Goal: Complete application form

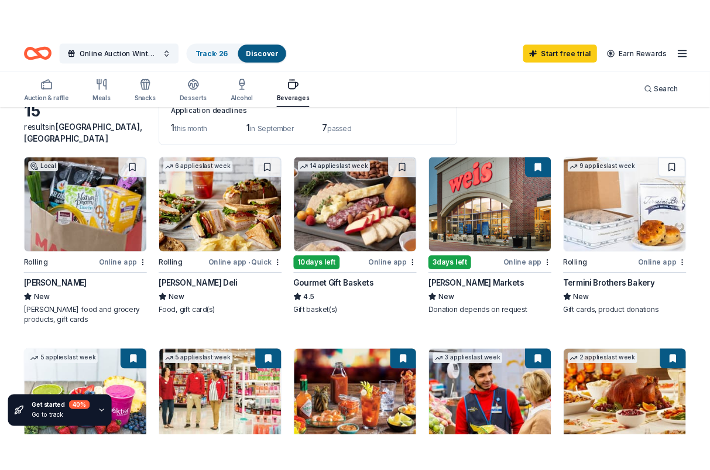
scroll to position [117, 0]
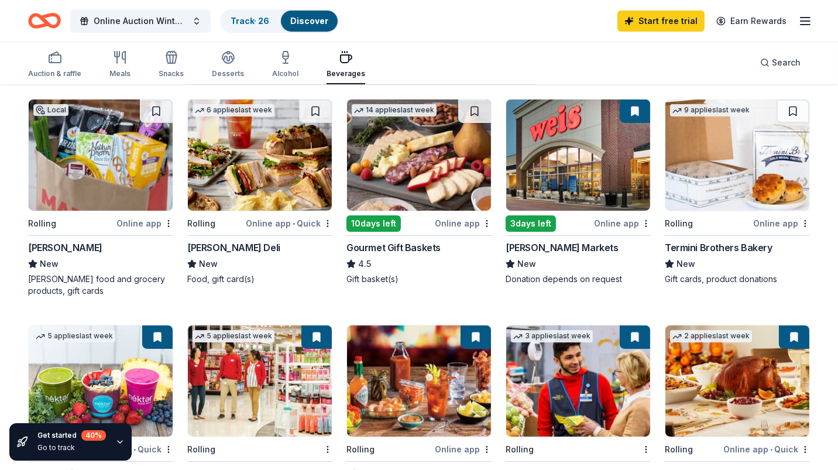
click at [540, 150] on img at bounding box center [578, 155] width 144 height 111
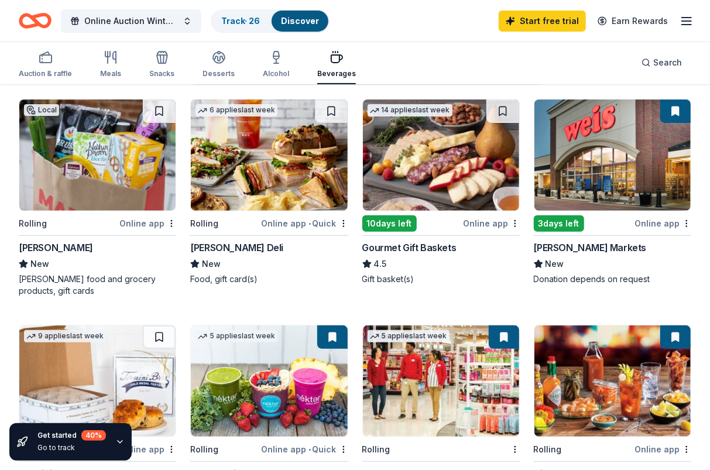
click at [439, 163] on img at bounding box center [441, 155] width 156 height 111
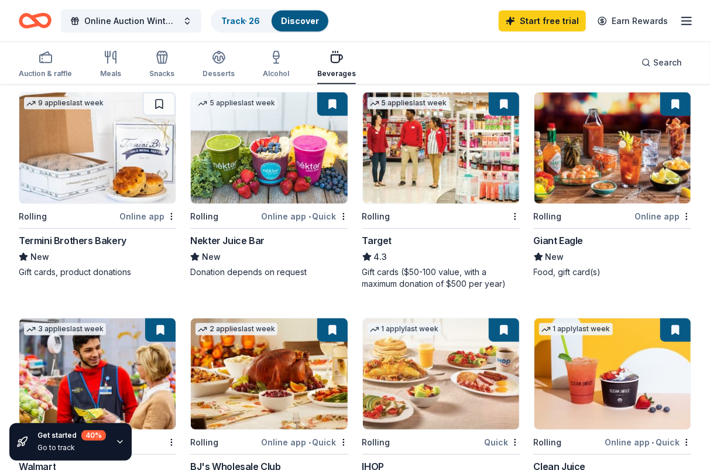
scroll to position [351, 0]
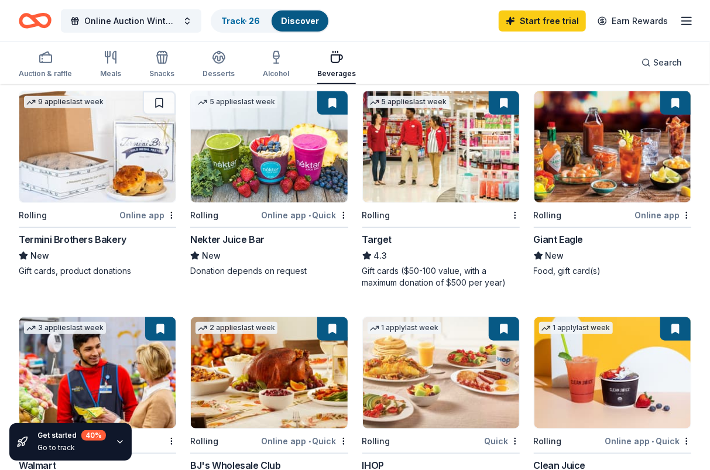
click at [435, 150] on img at bounding box center [441, 146] width 156 height 111
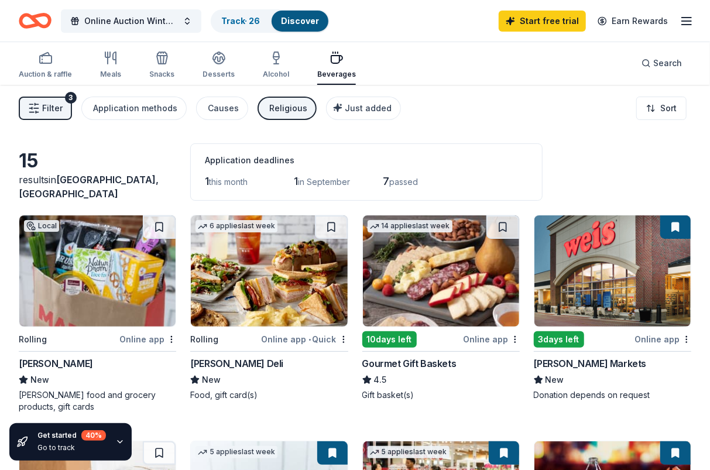
scroll to position [0, 0]
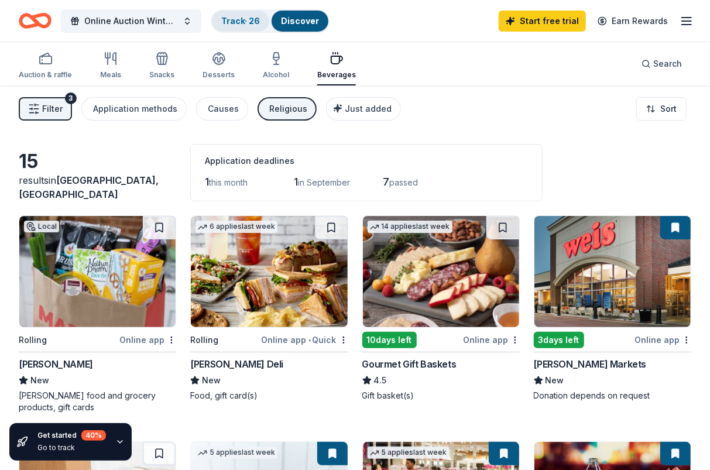
click at [233, 25] on div "Track · 26" at bounding box center [240, 21] width 57 height 21
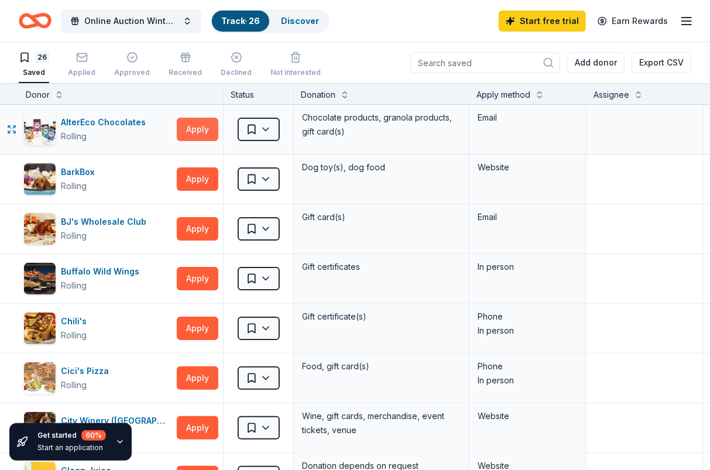
click at [211, 131] on button "Apply" at bounding box center [198, 129] width 42 height 23
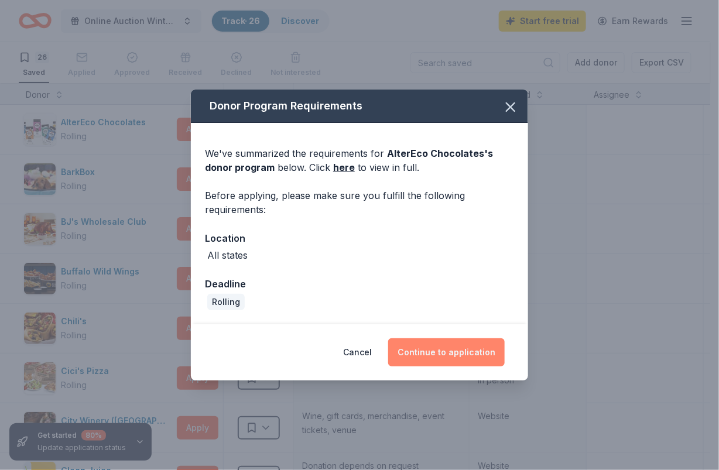
click at [419, 345] on button "Continue to application" at bounding box center [446, 352] width 117 height 28
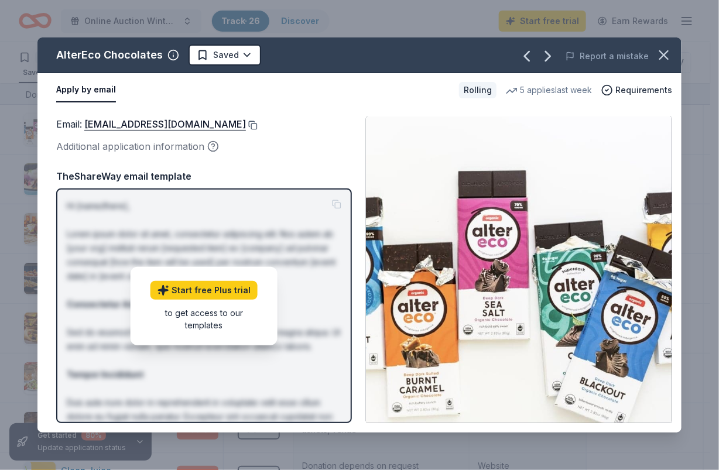
click at [246, 124] on button at bounding box center [252, 125] width 12 height 9
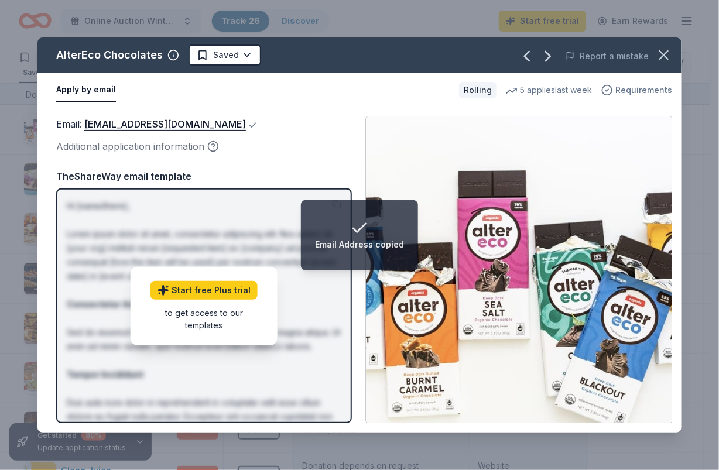
click at [638, 89] on span "Requirements" at bounding box center [643, 90] width 57 height 14
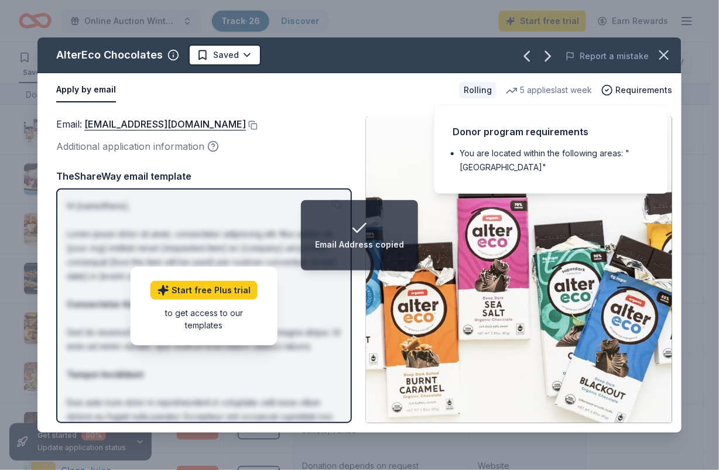
click at [395, 125] on img at bounding box center [519, 270] width 306 height 307
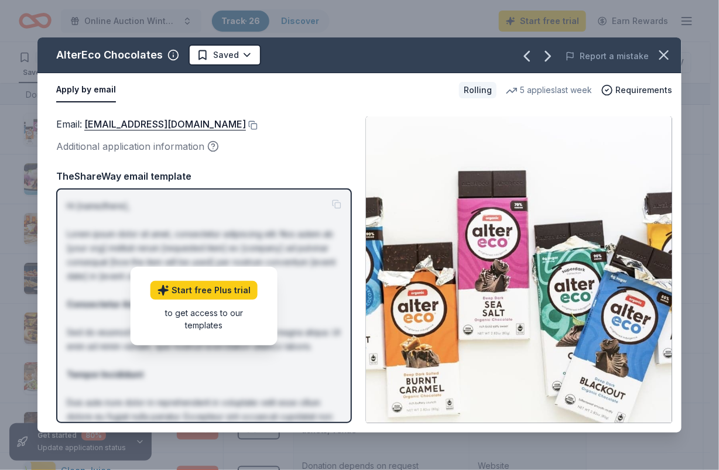
drag, startPoint x: 54, startPoint y: 55, endPoint x: 154, endPoint y: 54, distance: 100.1
click at [154, 54] on div "AlterEco Chocolates Saved" at bounding box center [230, 55] width 386 height 21
click at [661, 56] on icon "button" at bounding box center [664, 55] width 16 height 16
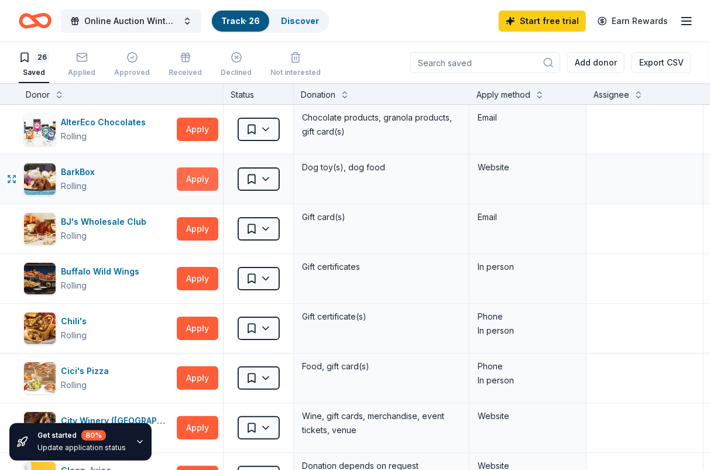
click at [201, 182] on button "Apply" at bounding box center [198, 178] width 42 height 23
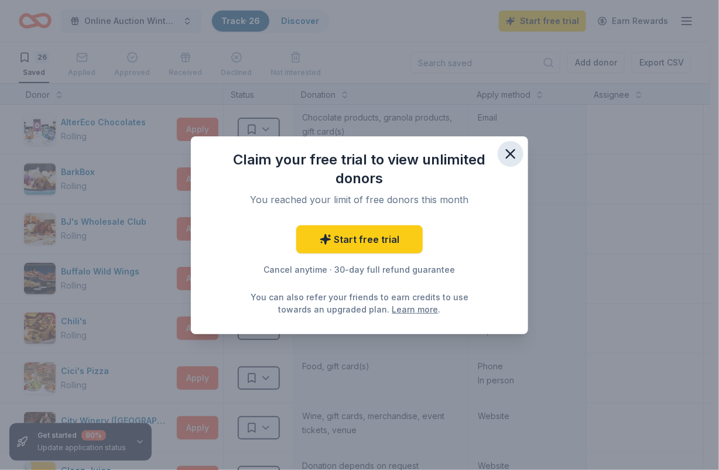
click at [505, 158] on icon "button" at bounding box center [510, 154] width 16 height 16
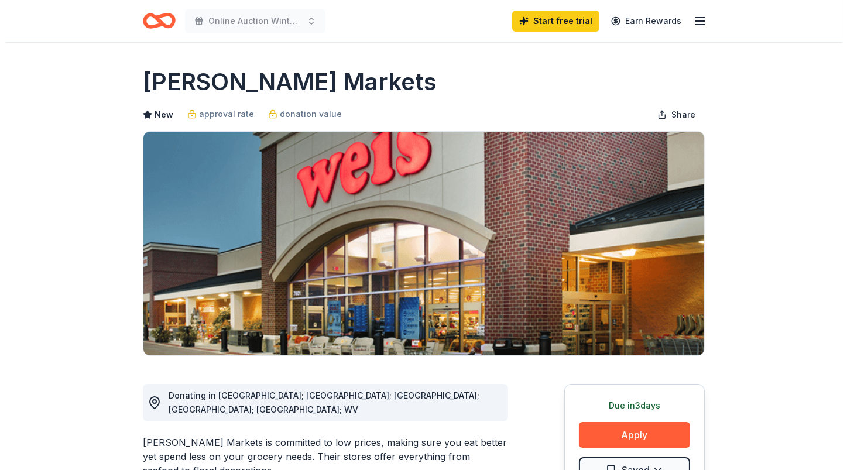
scroll to position [175, 0]
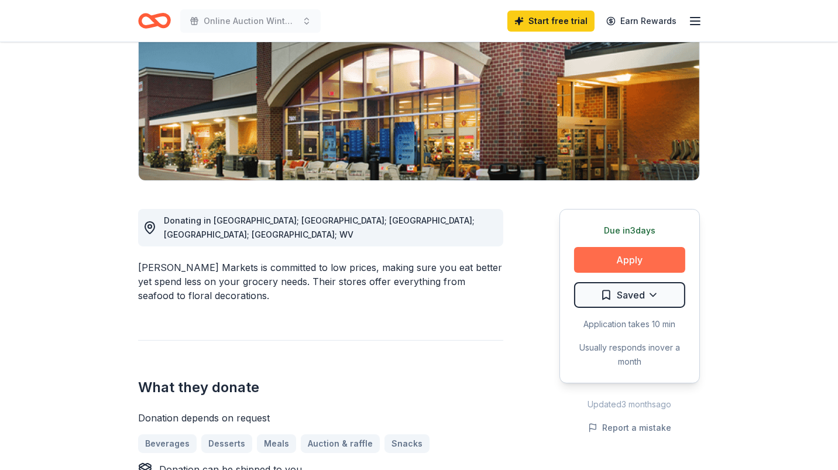
click at [593, 259] on button "Apply" at bounding box center [629, 260] width 111 height 26
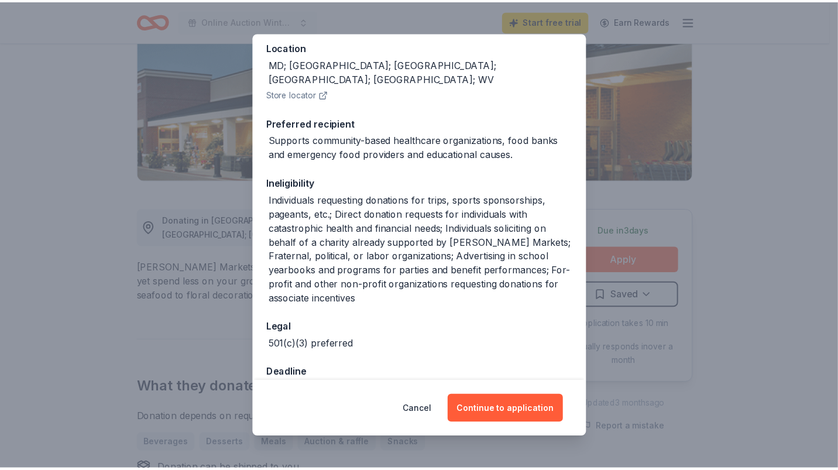
scroll to position [151, 0]
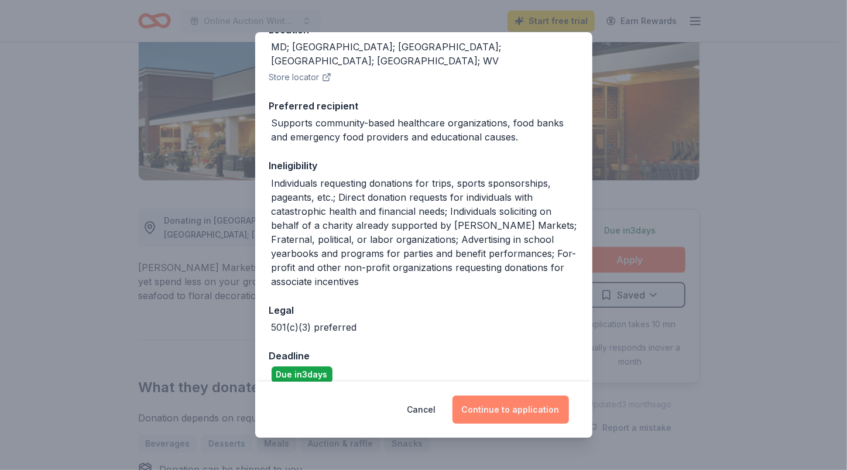
click at [508, 410] on button "Continue to application" at bounding box center [511, 410] width 117 height 28
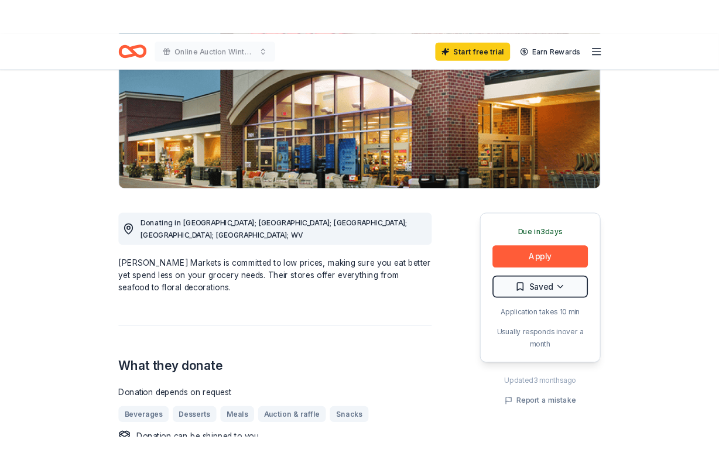
scroll to position [0, 0]
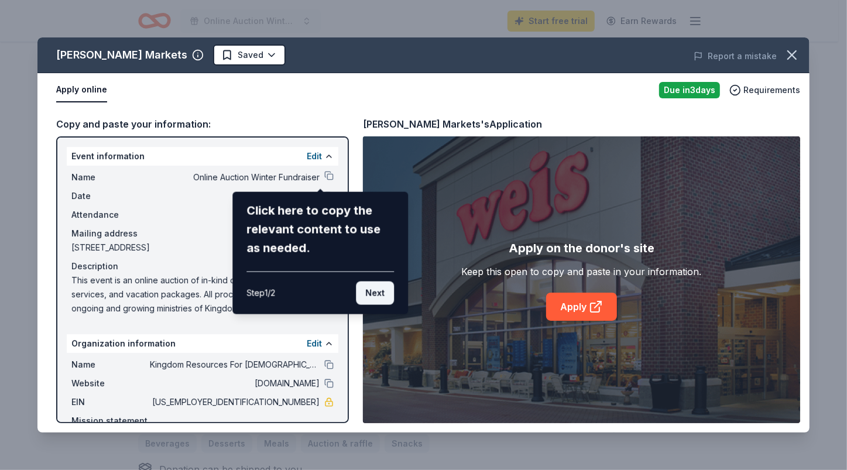
click at [372, 296] on button "Next" at bounding box center [375, 293] width 38 height 23
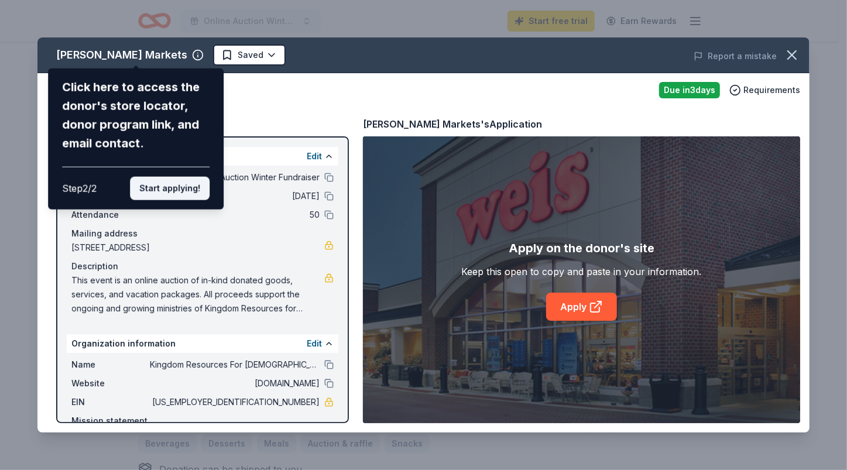
click at [174, 186] on button "Start applying!" at bounding box center [170, 188] width 80 height 23
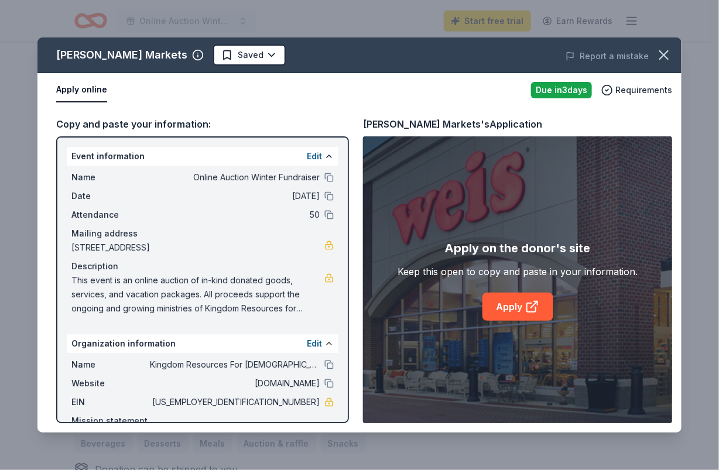
click at [181, 214] on span "50" at bounding box center [235, 215] width 170 height 14
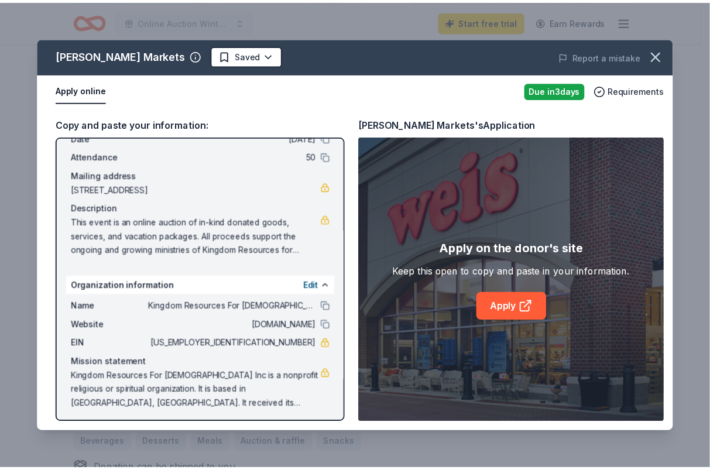
scroll to position [61, 0]
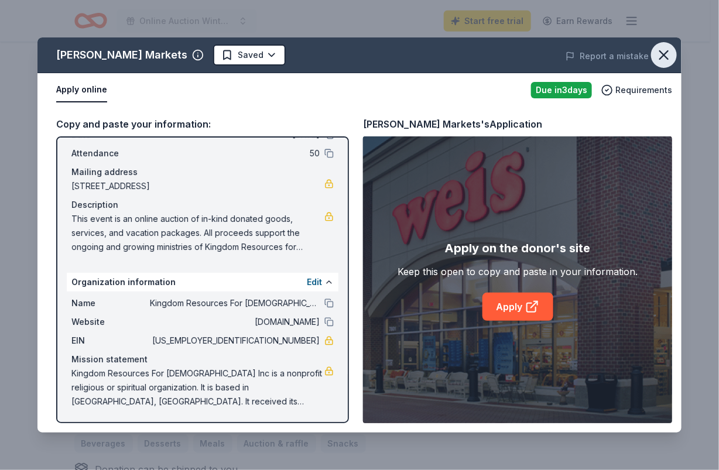
click at [661, 50] on icon "button" at bounding box center [664, 55] width 16 height 16
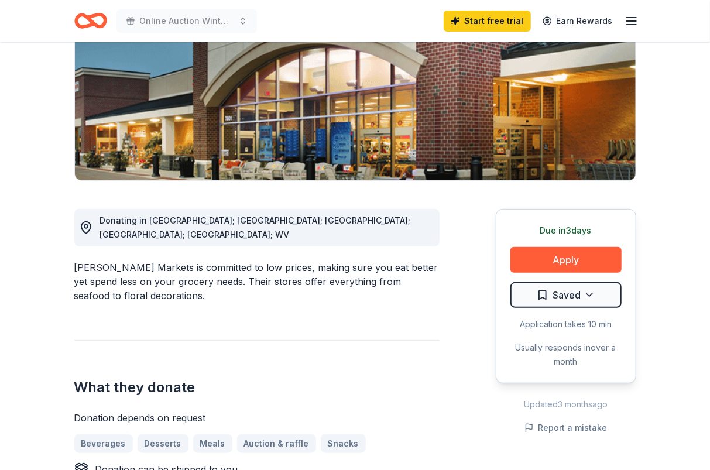
click at [630, 20] on icon "button" at bounding box center [632, 21] width 14 height 14
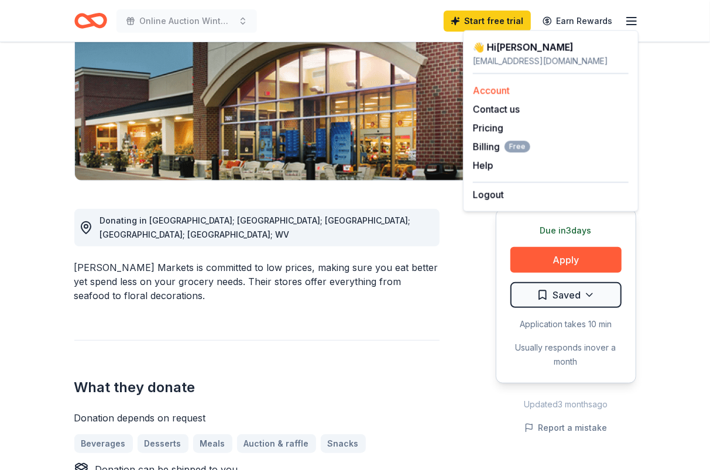
click at [486, 91] on link "Account" at bounding box center [491, 91] width 37 height 12
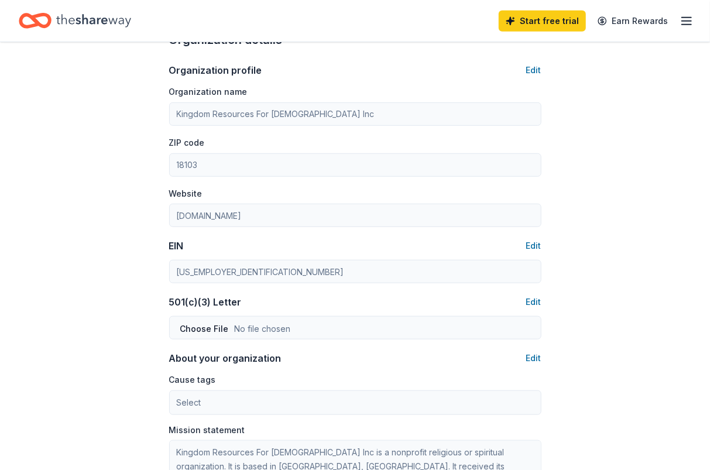
scroll to position [351, 0]
click at [535, 70] on button "Edit" at bounding box center [533, 70] width 15 height 14
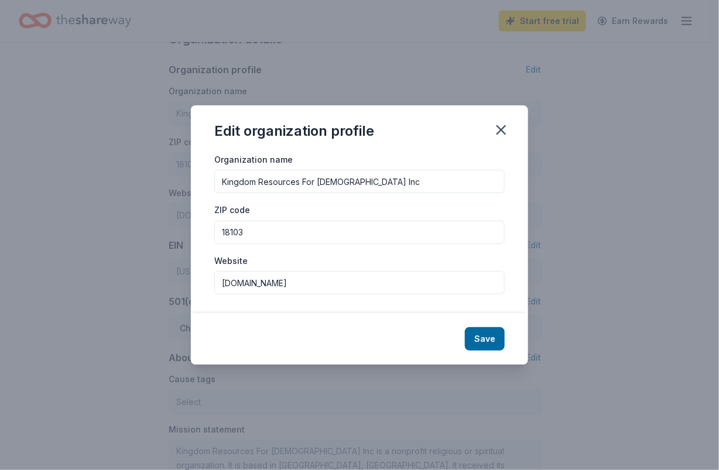
click at [223, 285] on input "[DOMAIN_NAME]" at bounding box center [359, 282] width 290 height 23
click at [224, 284] on input "[DOMAIN_NAME]" at bounding box center [359, 282] width 290 height 23
click at [224, 281] on input "[DOMAIN_NAME]" at bounding box center [359, 282] width 290 height 23
click at [223, 281] on input "[DOMAIN_NAME]" at bounding box center [359, 282] width 290 height 23
click at [263, 280] on input "[DOMAIN_NAME]" at bounding box center [359, 282] width 290 height 23
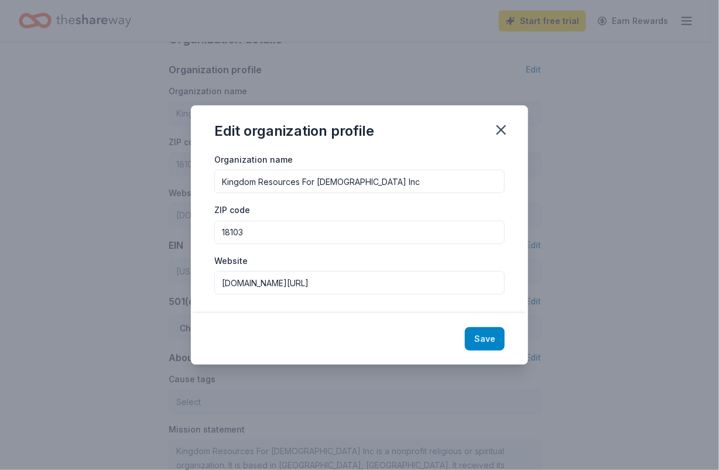
type input "[DOMAIN_NAME][URL]"
click at [495, 338] on button "Save" at bounding box center [485, 338] width 40 height 23
type input "[DOMAIN_NAME][URL]"
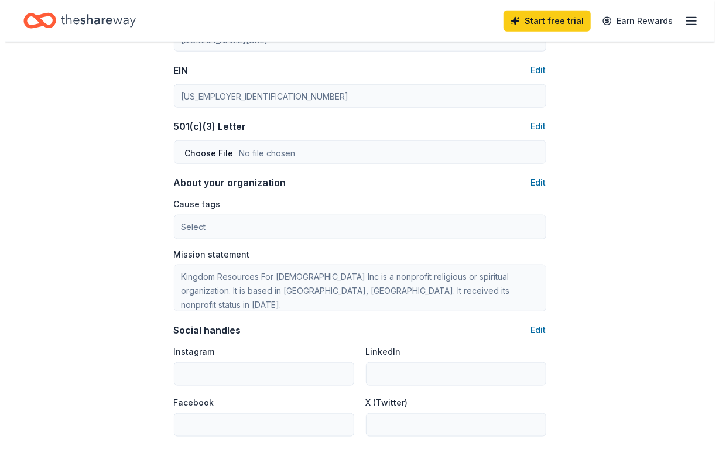
scroll to position [526, 0]
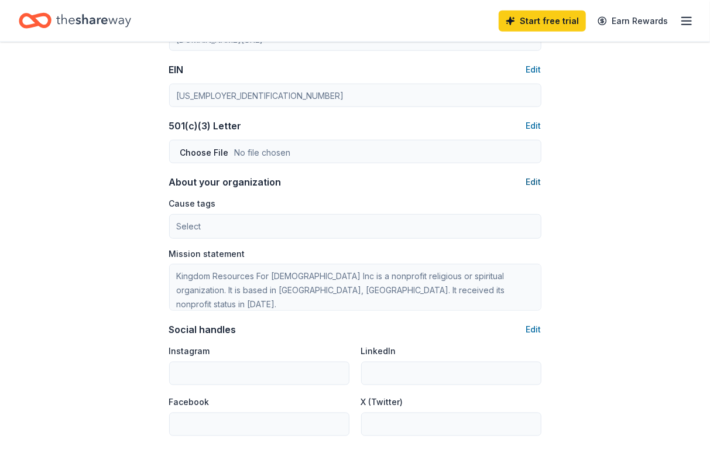
click at [529, 177] on button "Edit" at bounding box center [533, 182] width 15 height 14
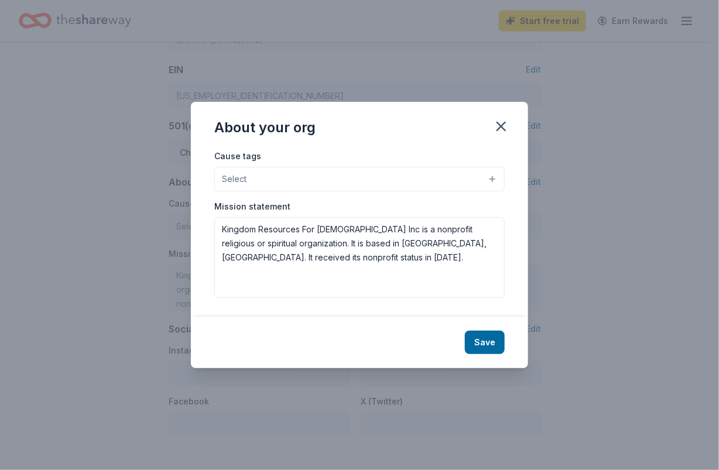
click at [245, 180] on span "Select" at bounding box center [234, 179] width 25 height 14
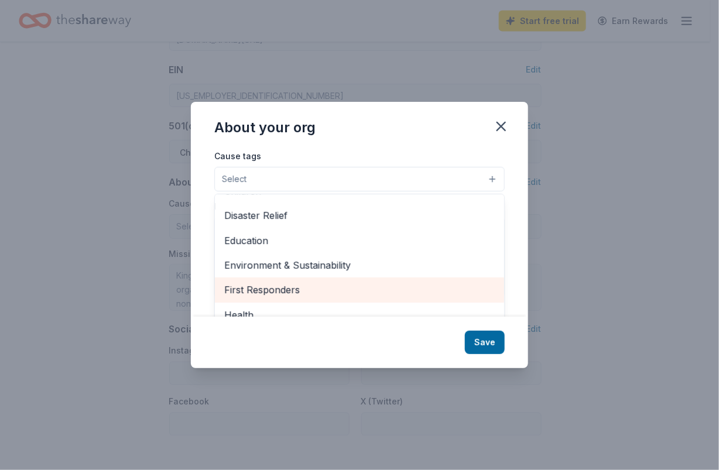
scroll to position [58, 0]
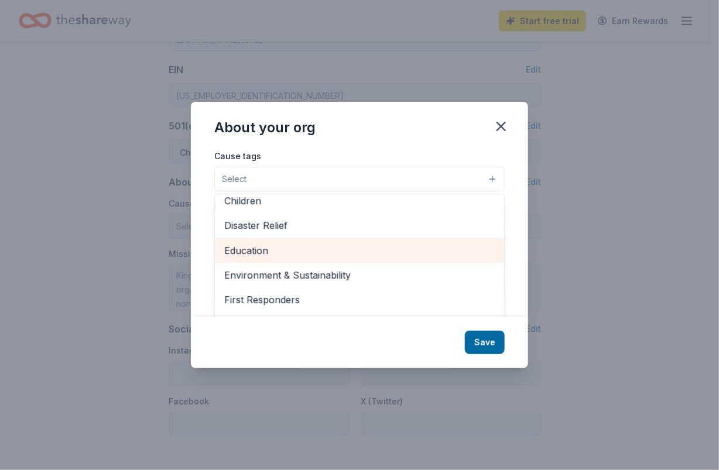
click at [263, 254] on span "Education" at bounding box center [359, 250] width 271 height 15
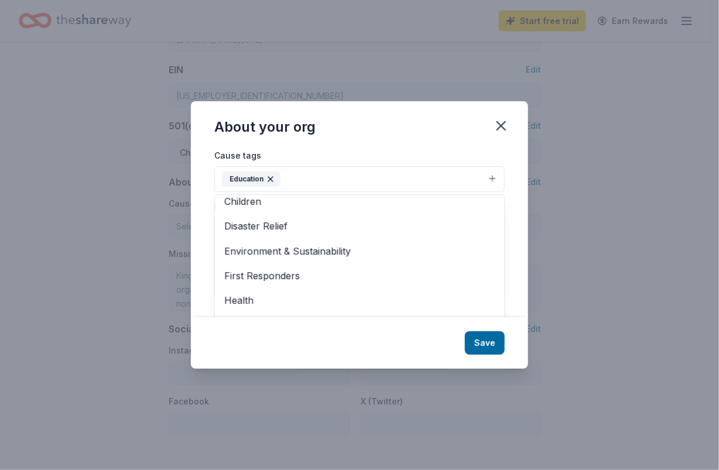
click at [292, 183] on button "Education" at bounding box center [359, 179] width 290 height 26
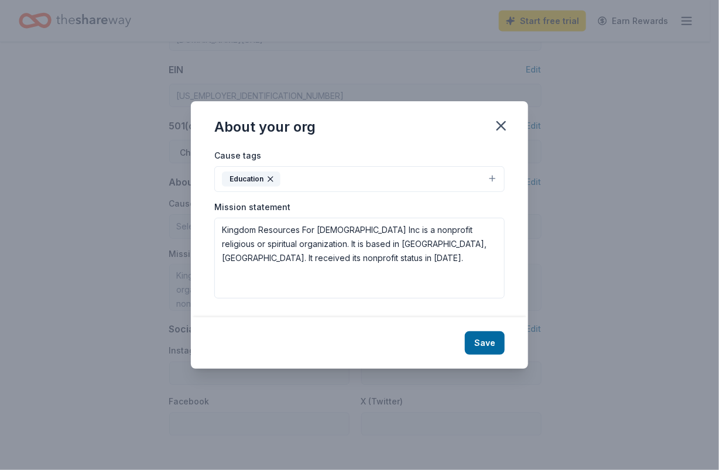
click at [292, 183] on button "Education" at bounding box center [359, 179] width 290 height 26
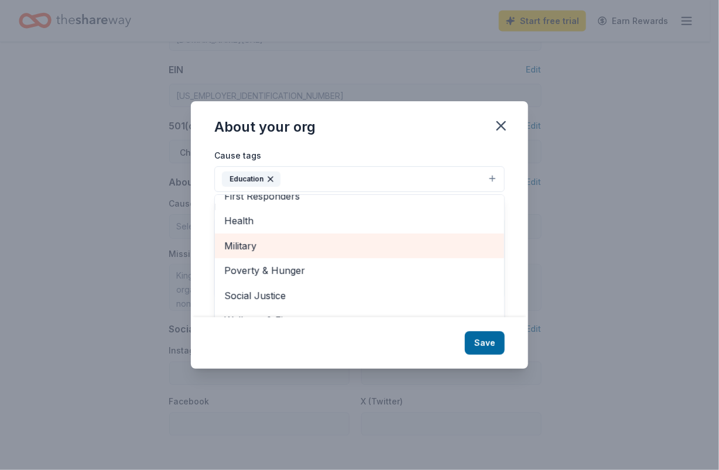
scroll to position [18, 0]
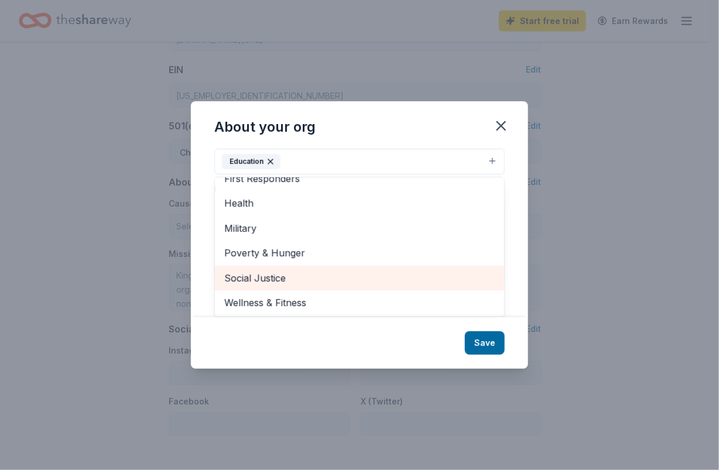
click at [255, 272] on span "Social Justice" at bounding box center [359, 278] width 271 height 15
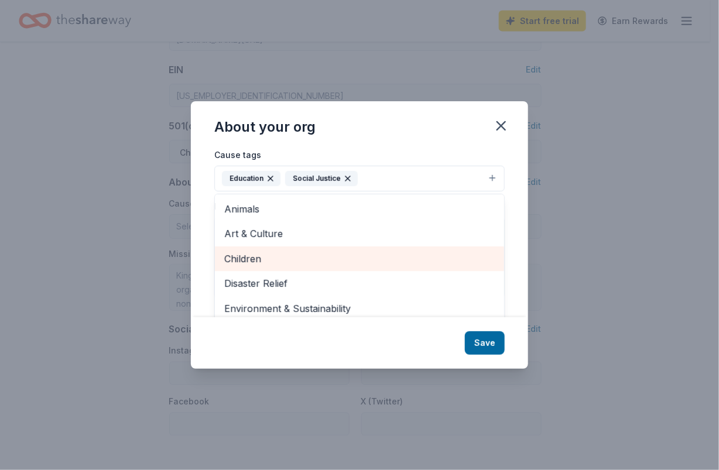
scroll to position [0, 0]
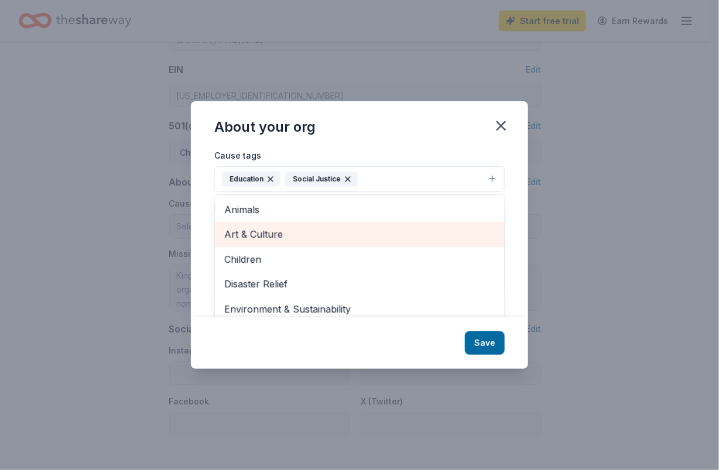
click at [285, 239] on span "Art & Culture" at bounding box center [359, 234] width 271 height 15
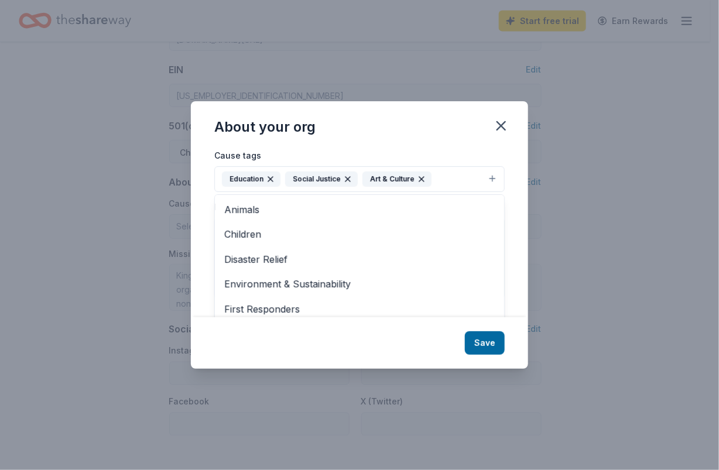
click at [467, 345] on div "About your org Cause tags Education Social Justice Art & Culture Animals Childr…" at bounding box center [359, 234] width 337 height 267
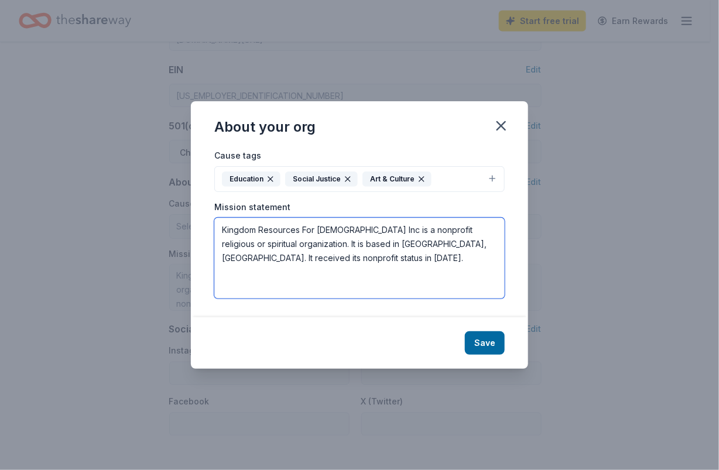
drag, startPoint x: 261, startPoint y: 259, endPoint x: 221, endPoint y: 232, distance: 47.7
click at [221, 232] on textarea "Kingdom Resources For [DEMOGRAPHIC_DATA] Inc is a nonprofit religious or spirit…" at bounding box center [359, 258] width 290 height 81
click at [333, 232] on textarea "Kingdom Resources For [DEMOGRAPHIC_DATA] Inc is a nonprofit religious or spirit…" at bounding box center [359, 258] width 290 height 81
drag, startPoint x: 342, startPoint y: 231, endPoint x: 355, endPoint y: 259, distance: 30.9
click at [355, 259] on textarea "Kingdom Resources For [DEMOGRAPHIC_DATA] Inc is a nonprofit religious or spirit…" at bounding box center [359, 258] width 290 height 81
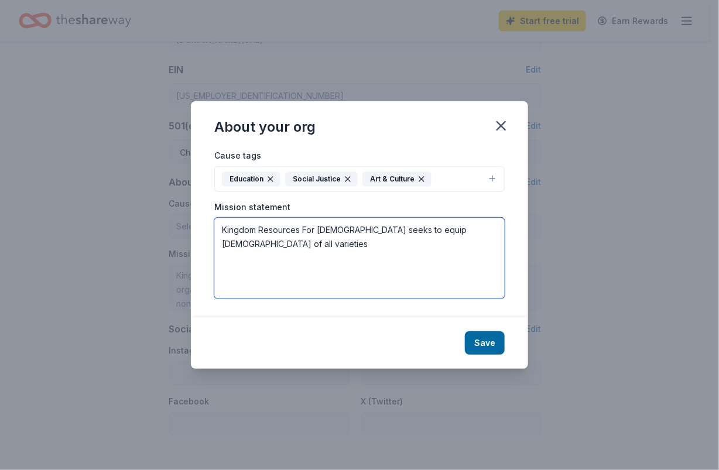
click at [400, 224] on textarea "Kingdom Resources For [DEMOGRAPHIC_DATA] seeks to equip [DEMOGRAPHIC_DATA] of a…" at bounding box center [359, 258] width 290 height 81
click at [310, 241] on textarea "Kingdom Resources For [DEMOGRAPHIC_DATA] seeks to equip and empower [DEMOGRAPHI…" at bounding box center [359, 258] width 290 height 81
click at [346, 236] on textarea "Kingdom Resources For [DEMOGRAPHIC_DATA] seeks to equip and empower [DEMOGRAPHI…" at bounding box center [359, 258] width 290 height 81
click at [474, 249] on textarea "Kingdom Resources For [DEMOGRAPHIC_DATA] seeks to equip and empower [DEMOGRAPHI…" at bounding box center [359, 258] width 290 height 81
click at [469, 244] on textarea "Kingdom Resources For [DEMOGRAPHIC_DATA] seeks to equip and empower [DEMOGRAPHI…" at bounding box center [359, 258] width 290 height 81
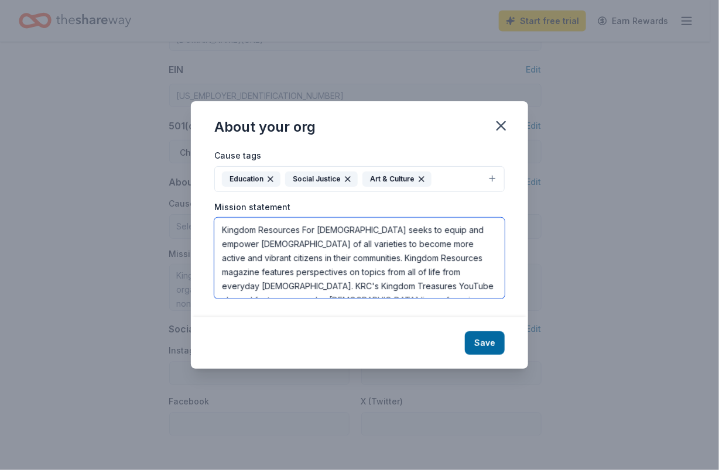
scroll to position [7, 0]
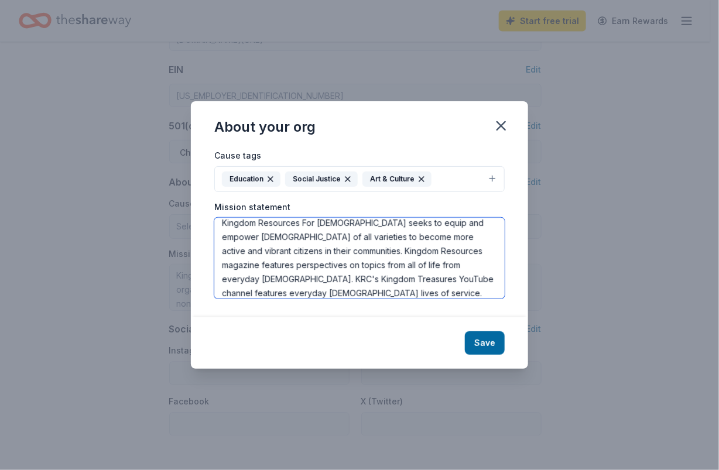
click at [221, 293] on textarea "Kingdom Resources For [DEMOGRAPHIC_DATA] seeks to equip and empower [DEMOGRAPHI…" at bounding box center [359, 258] width 290 height 81
click at [263, 295] on textarea "Kingdom Resources For [DEMOGRAPHIC_DATA] seeks to equip and empower [DEMOGRAPHI…" at bounding box center [359, 258] width 290 height 81
click at [372, 293] on textarea "Kingdom Resources For [DEMOGRAPHIC_DATA] seeks to equip and empower [DEMOGRAPHI…" at bounding box center [359, 258] width 290 height 81
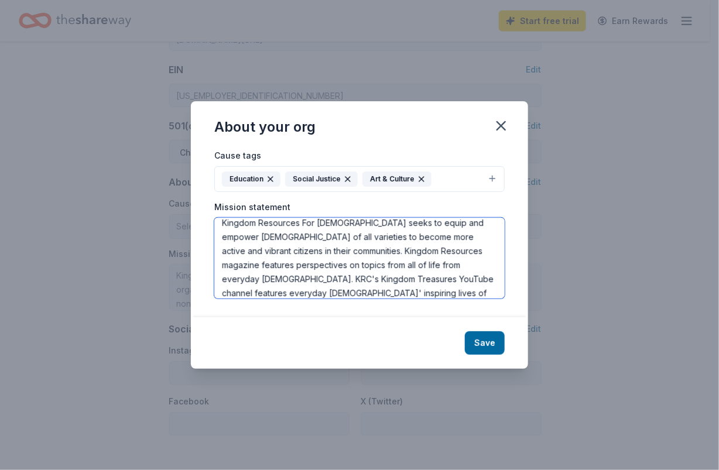
click at [306, 253] on textarea "Kingdom Resources For [DEMOGRAPHIC_DATA] seeks to equip and empower [DEMOGRAPHI…" at bounding box center [359, 258] width 290 height 81
click at [402, 279] on textarea "Kingdom Resources For [DEMOGRAPHIC_DATA] seeks to equip and empower [DEMOGRAPHI…" at bounding box center [359, 258] width 290 height 81
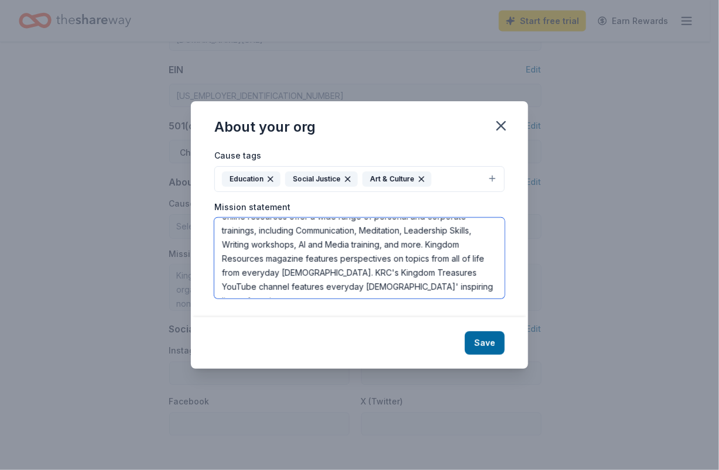
click at [413, 286] on textarea "Kingdom Resources For [DEMOGRAPHIC_DATA] seeks to equip and empower [DEMOGRAPHI…" at bounding box center [359, 258] width 290 height 81
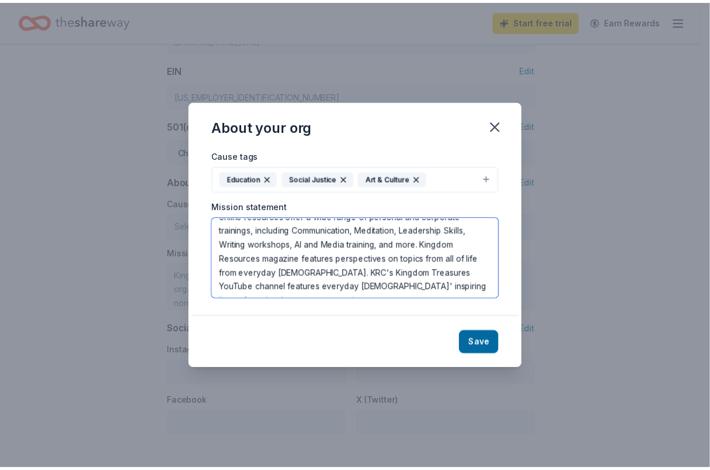
scroll to position [63, 0]
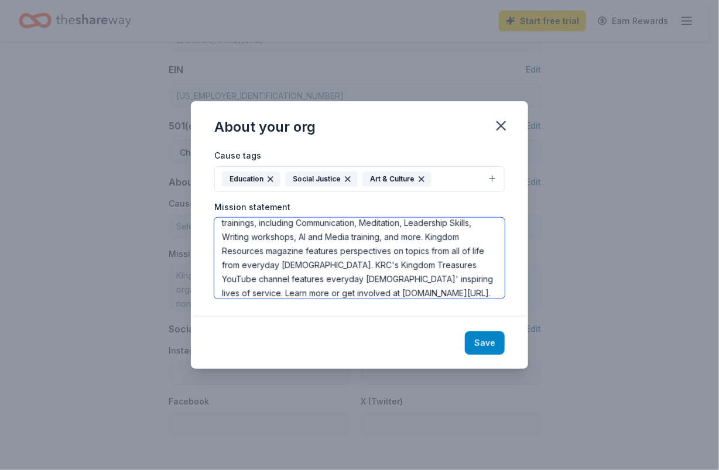
type textarea "Kingdom Resources For [DEMOGRAPHIC_DATA] seeks to equip and empower [DEMOGRAPHI…"
click at [491, 345] on button "Save" at bounding box center [485, 342] width 40 height 23
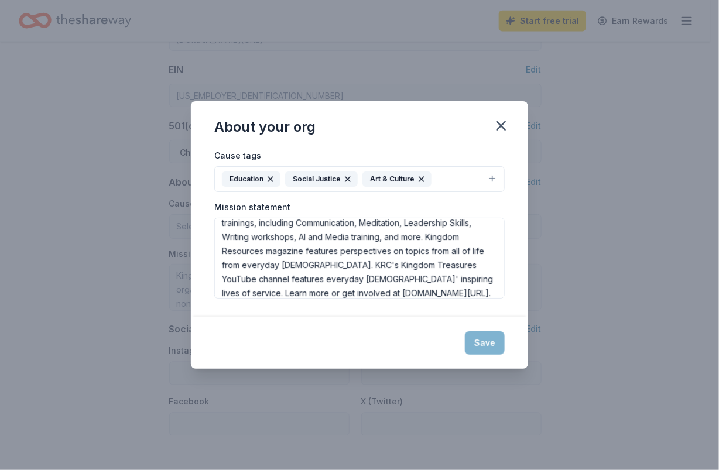
type textarea "Kingdom Resources For [DEMOGRAPHIC_DATA] seeks to equip and empower [DEMOGRAPHI…"
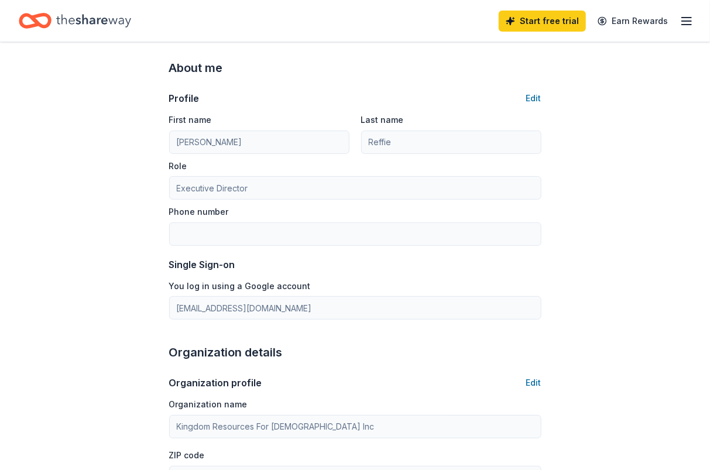
scroll to position [0, 0]
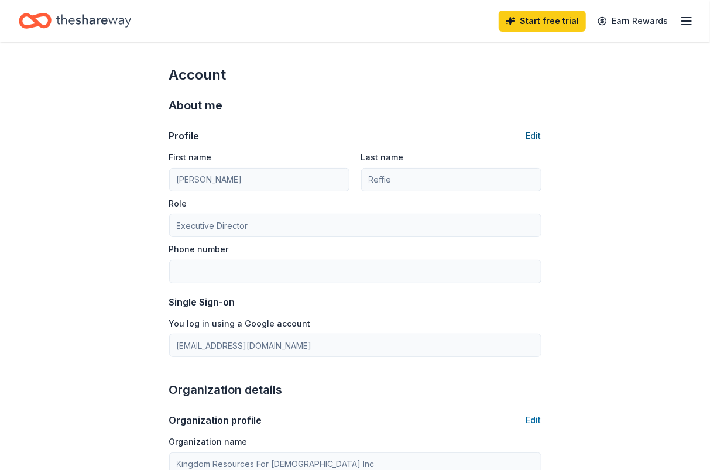
click at [532, 132] on button "Edit" at bounding box center [533, 136] width 15 height 14
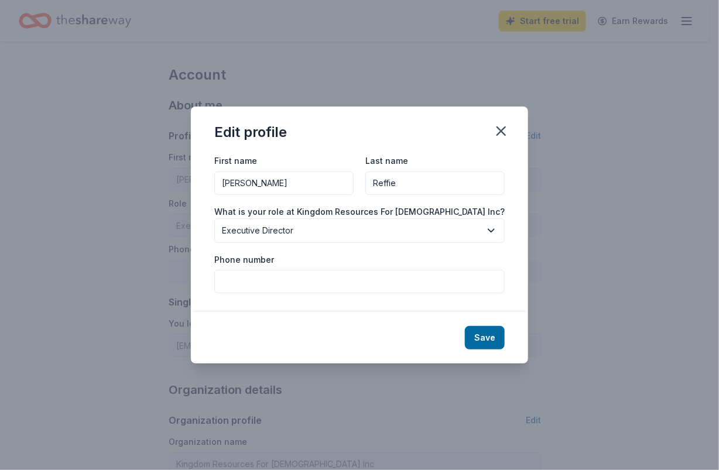
click at [296, 285] on input "Phone number" at bounding box center [359, 281] width 290 height 23
type input "6106982332"
click at [481, 343] on button "Save" at bounding box center [485, 337] width 40 height 23
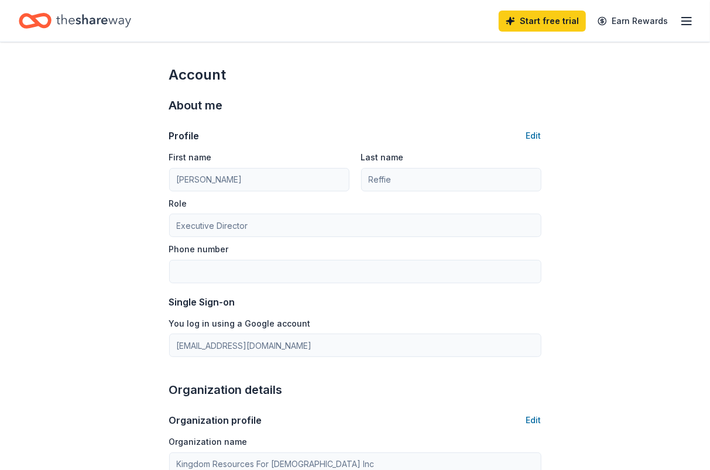
type input "6106982332"
click at [534, 141] on button "Edit" at bounding box center [533, 136] width 15 height 14
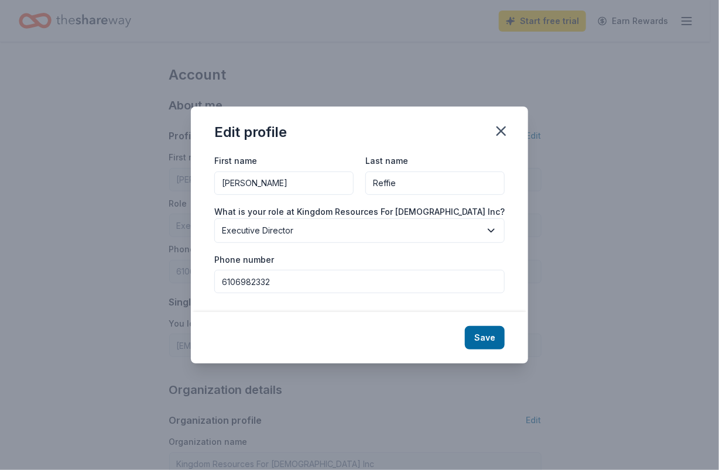
click at [233, 282] on input "6106982332" at bounding box center [359, 281] width 290 height 23
click at [252, 282] on input "610.6982332" at bounding box center [359, 281] width 290 height 23
type input "610.698.2332"
click at [488, 332] on button "Save" at bounding box center [485, 337] width 40 height 23
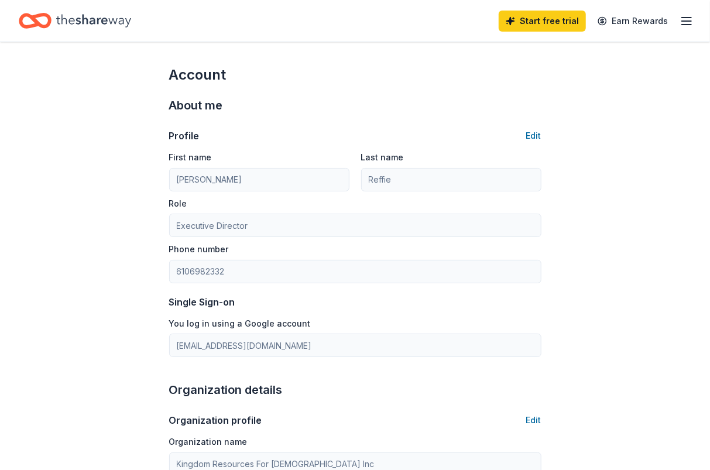
type input "610.698.2332"
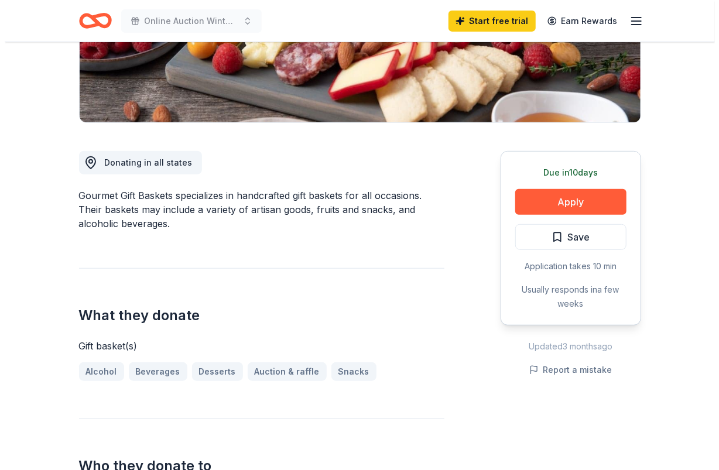
scroll to position [234, 0]
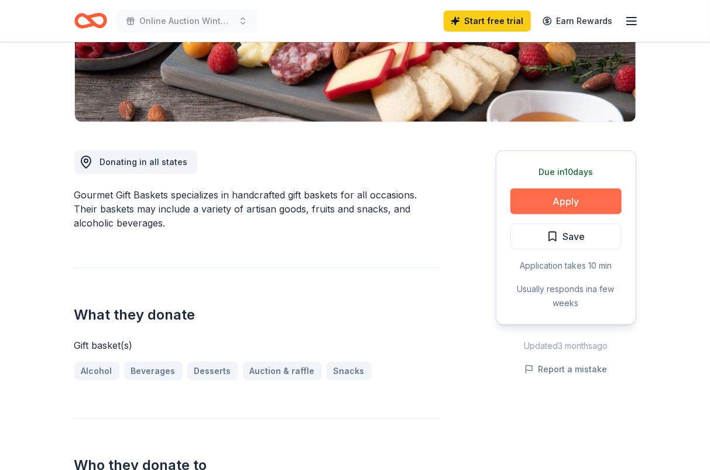
click at [529, 204] on button "Apply" at bounding box center [566, 202] width 111 height 26
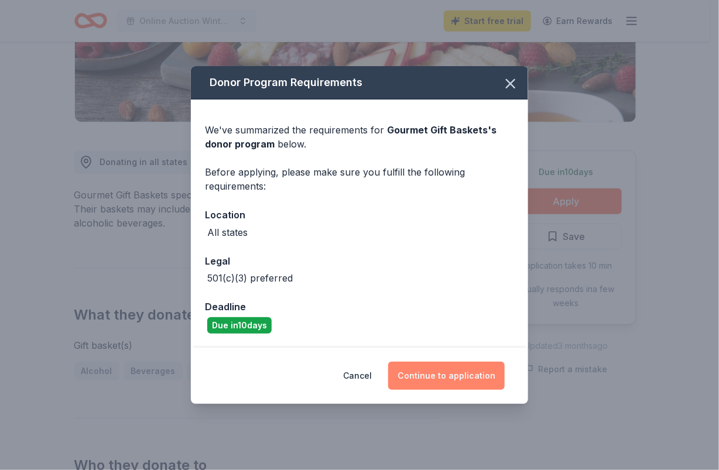
click at [461, 384] on button "Continue to application" at bounding box center [446, 376] width 117 height 28
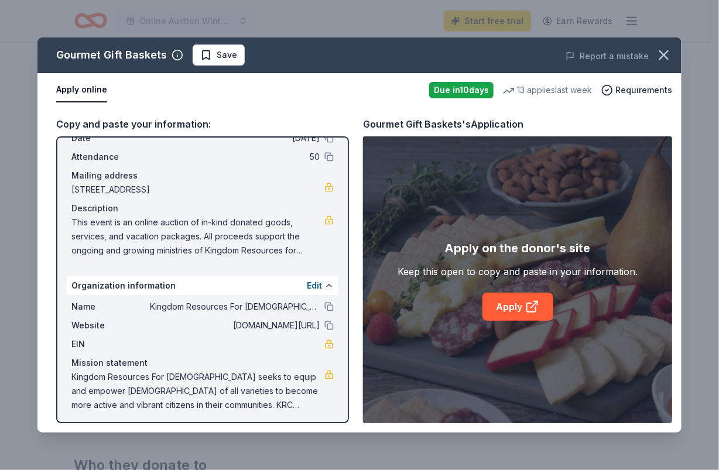
scroll to position [61, 0]
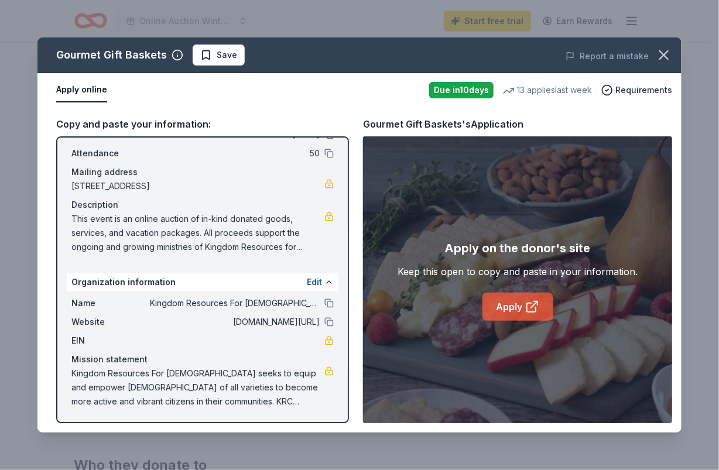
click at [522, 306] on link "Apply" at bounding box center [517, 307] width 71 height 28
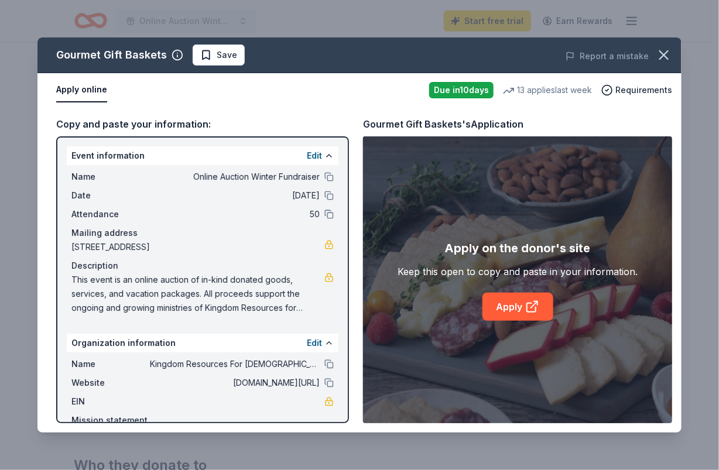
scroll to position [0, 0]
click at [324, 177] on button at bounding box center [328, 177] width 9 height 9
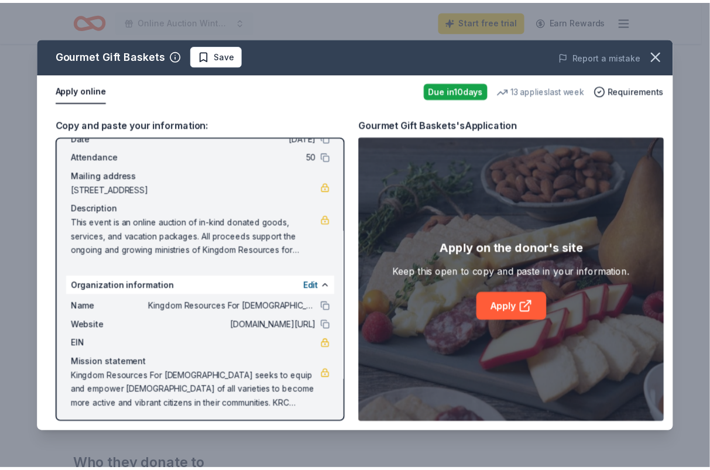
scroll to position [61, 0]
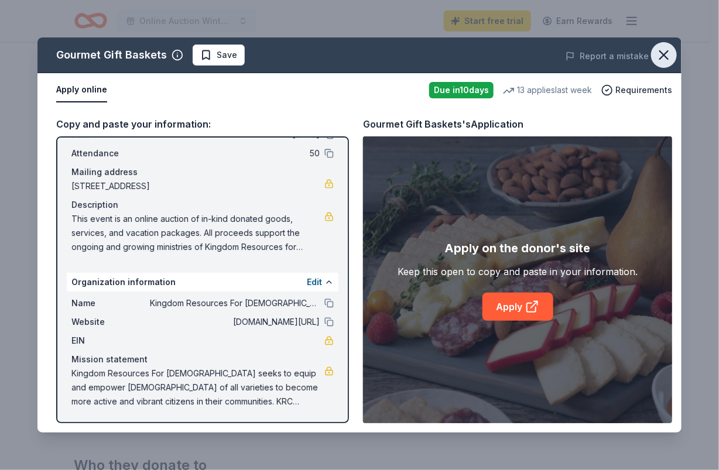
click at [665, 59] on icon "button" at bounding box center [664, 55] width 16 height 16
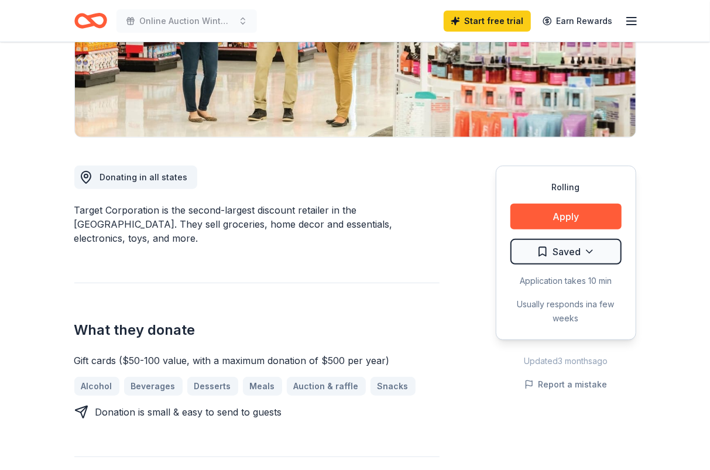
scroll to position [292, 0]
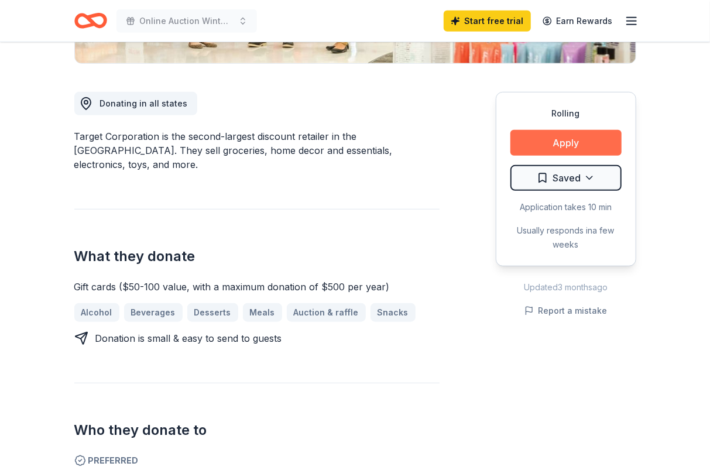
click at [533, 143] on button "Apply" at bounding box center [566, 143] width 111 height 26
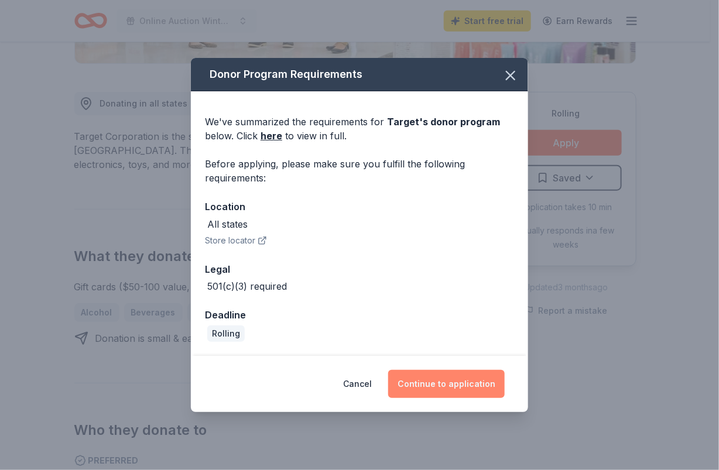
click at [433, 389] on button "Continue to application" at bounding box center [446, 384] width 117 height 28
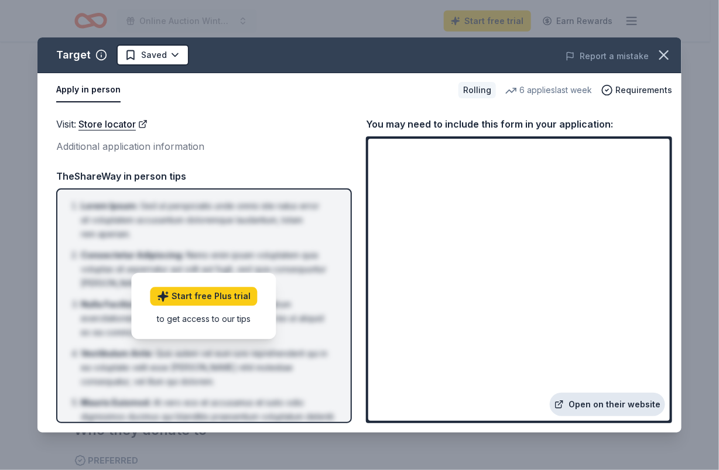
click at [589, 405] on link "Open on their website" at bounding box center [607, 404] width 115 height 23
click at [660, 59] on icon "button" at bounding box center [664, 55] width 8 height 8
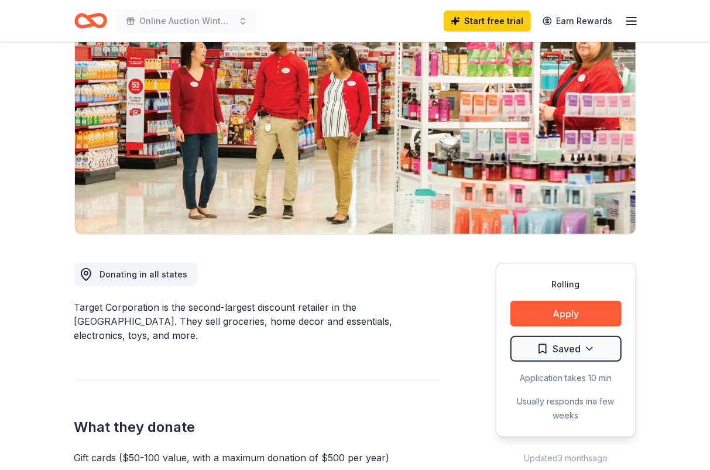
scroll to position [117, 0]
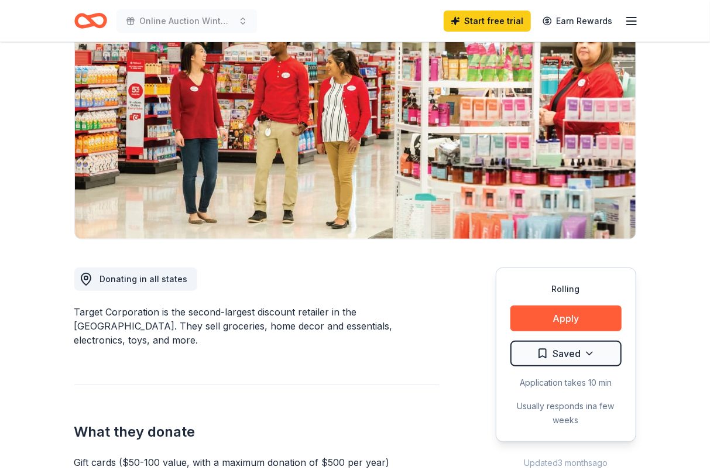
click at [624, 29] on div "Start free trial Earn Rewards" at bounding box center [541, 21] width 195 height 28
click at [625, 19] on icon "button" at bounding box center [632, 21] width 14 height 14
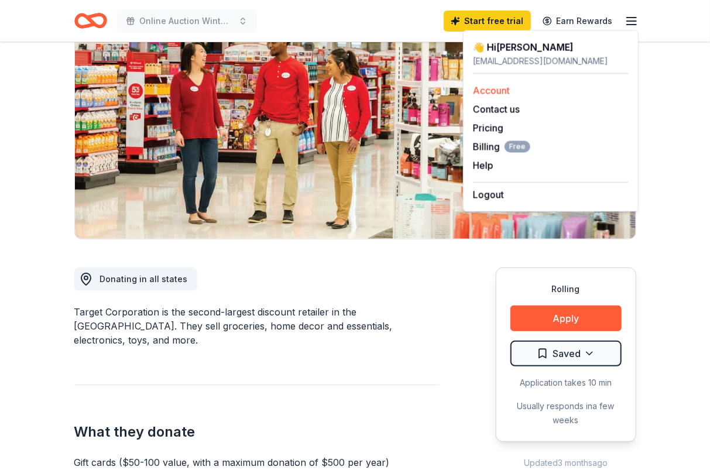
click at [498, 90] on link "Account" at bounding box center [491, 91] width 37 height 12
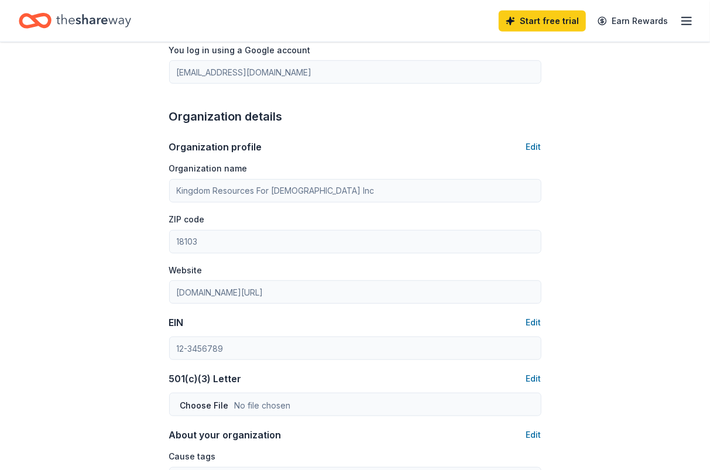
scroll to position [292, 0]
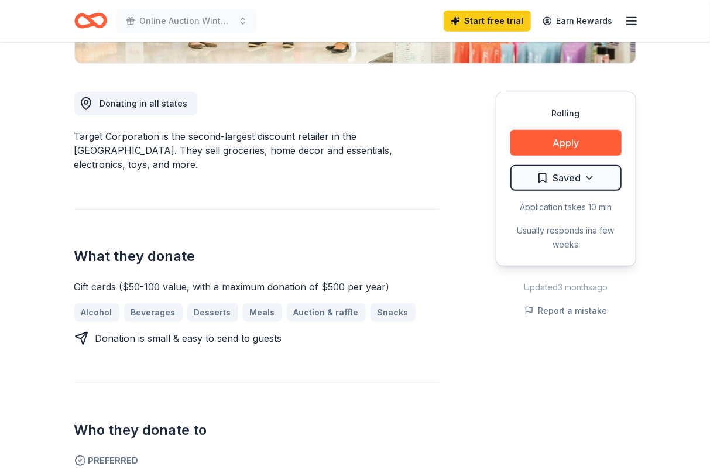
scroll to position [117, 0]
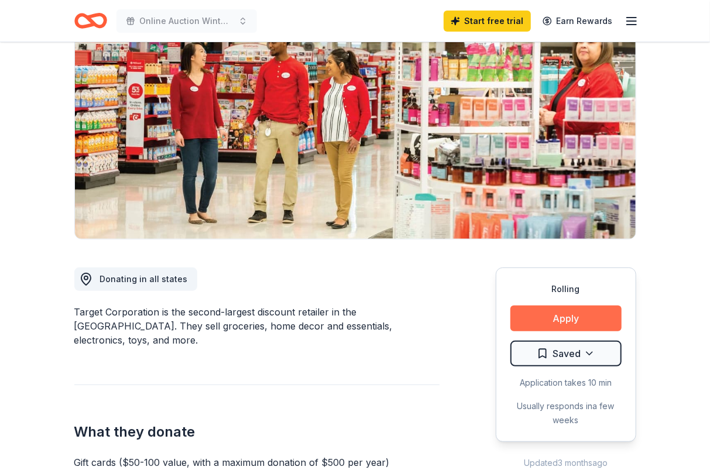
click at [555, 314] on button "Apply" at bounding box center [566, 319] width 111 height 26
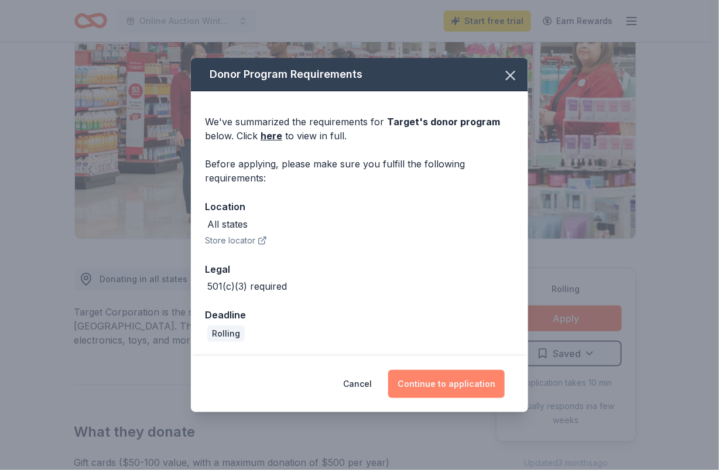
click at [429, 384] on button "Continue to application" at bounding box center [446, 384] width 117 height 28
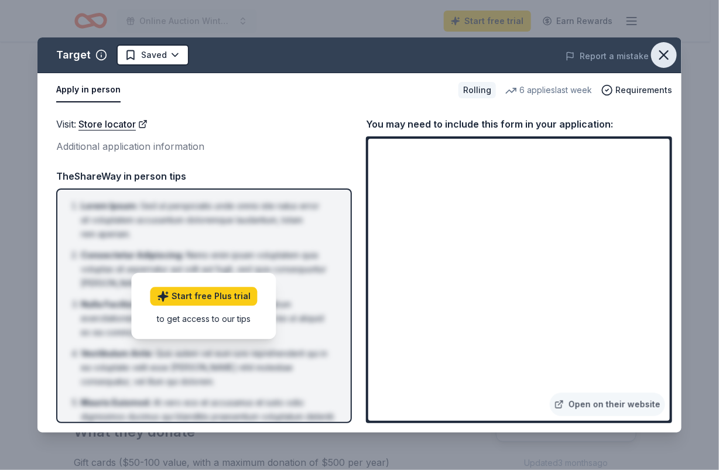
click at [669, 57] on icon "button" at bounding box center [664, 55] width 16 height 16
